Goal: Register for event/course

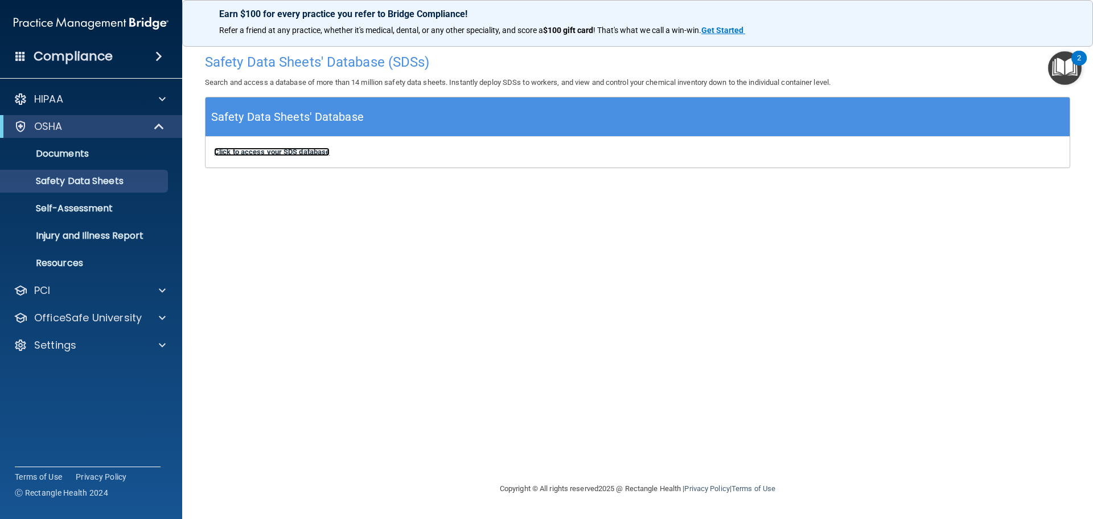
click at [274, 153] on b "Click to access your SDS database" at bounding box center [272, 151] width 116 height 9
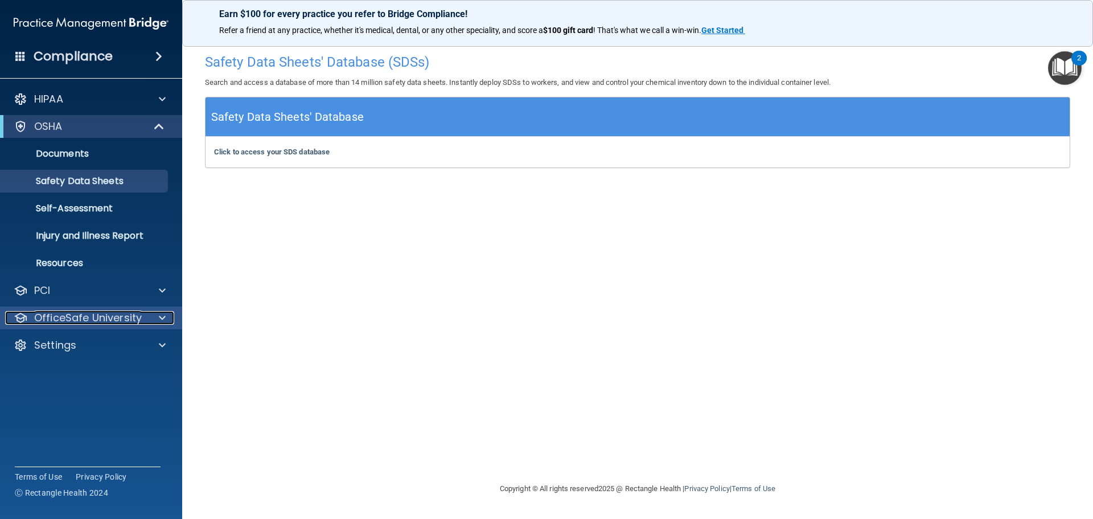
click at [116, 318] on p "OfficeSafe University" at bounding box center [88, 318] width 108 height 14
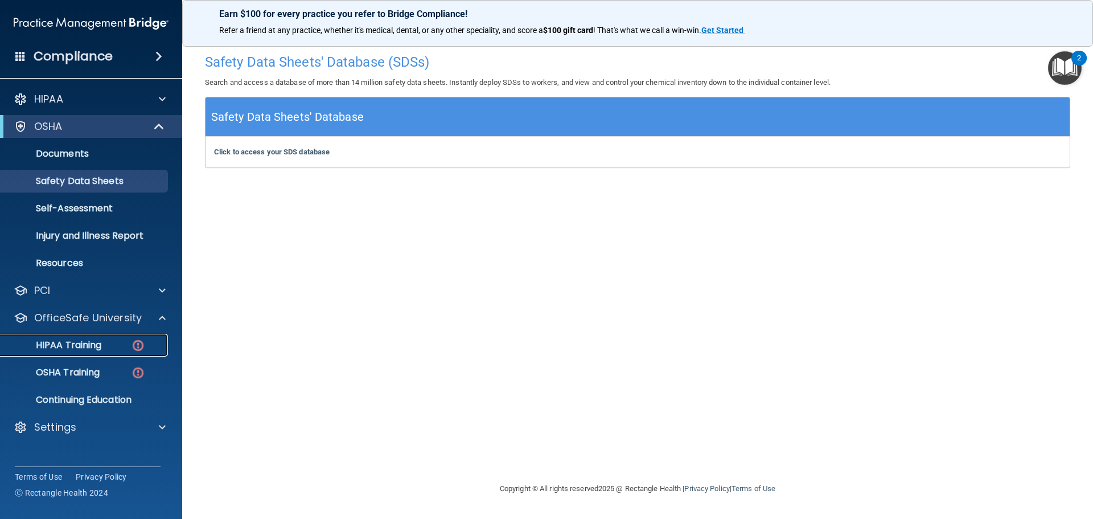
click at [94, 340] on p "HIPAA Training" at bounding box center [54, 344] width 94 height 11
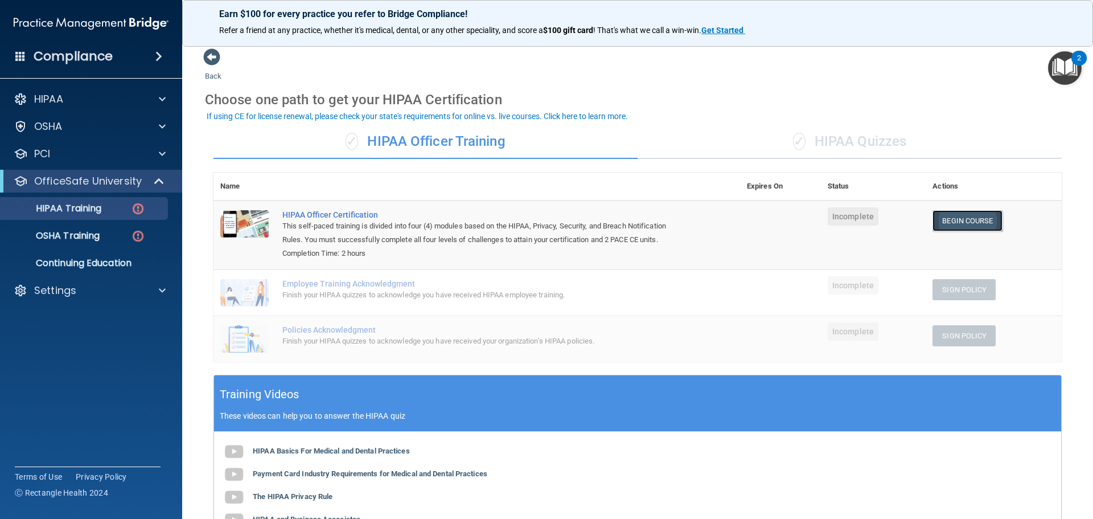
click at [944, 219] on link "Begin Course" at bounding box center [966, 220] width 69 height 21
click at [162, 294] on span at bounding box center [162, 290] width 7 height 14
click at [61, 405] on p "Sign Out" at bounding box center [84, 399] width 155 height 11
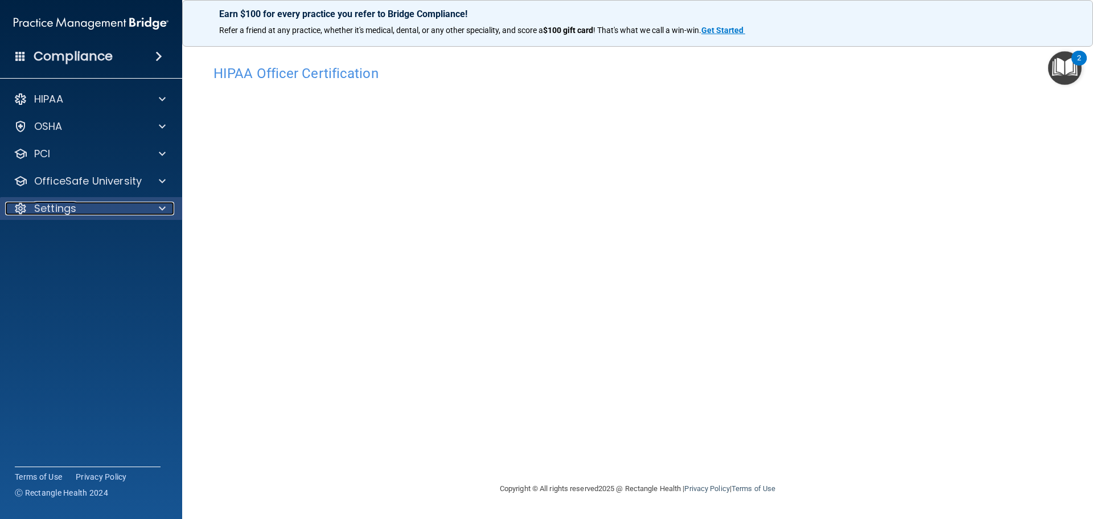
click at [148, 214] on div at bounding box center [160, 208] width 28 height 14
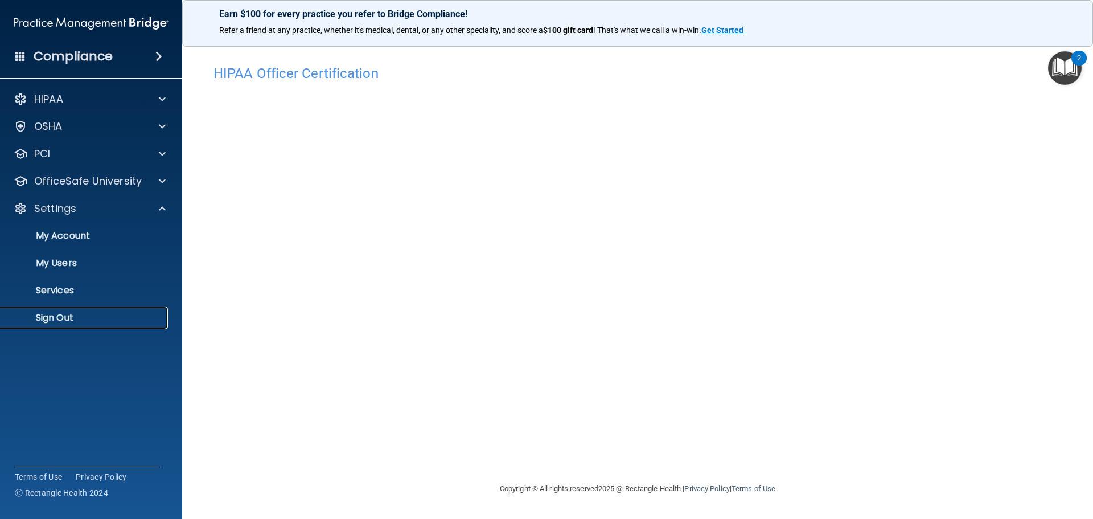
click at [57, 323] on p "Sign Out" at bounding box center [84, 317] width 155 height 11
